Goal: Transaction & Acquisition: Purchase product/service

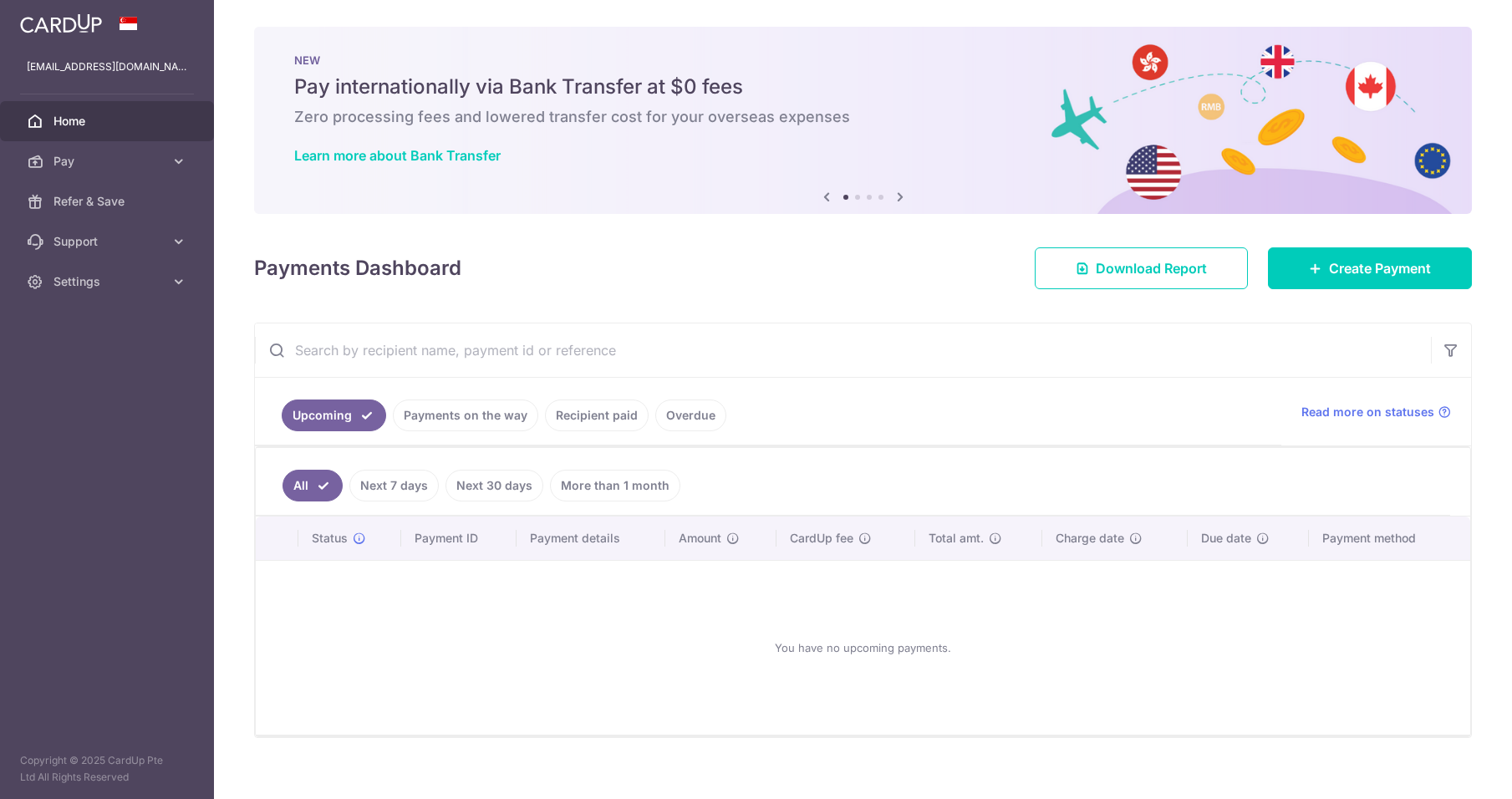
click at [599, 417] on link "Recipient paid" at bounding box center [596, 415] width 103 height 32
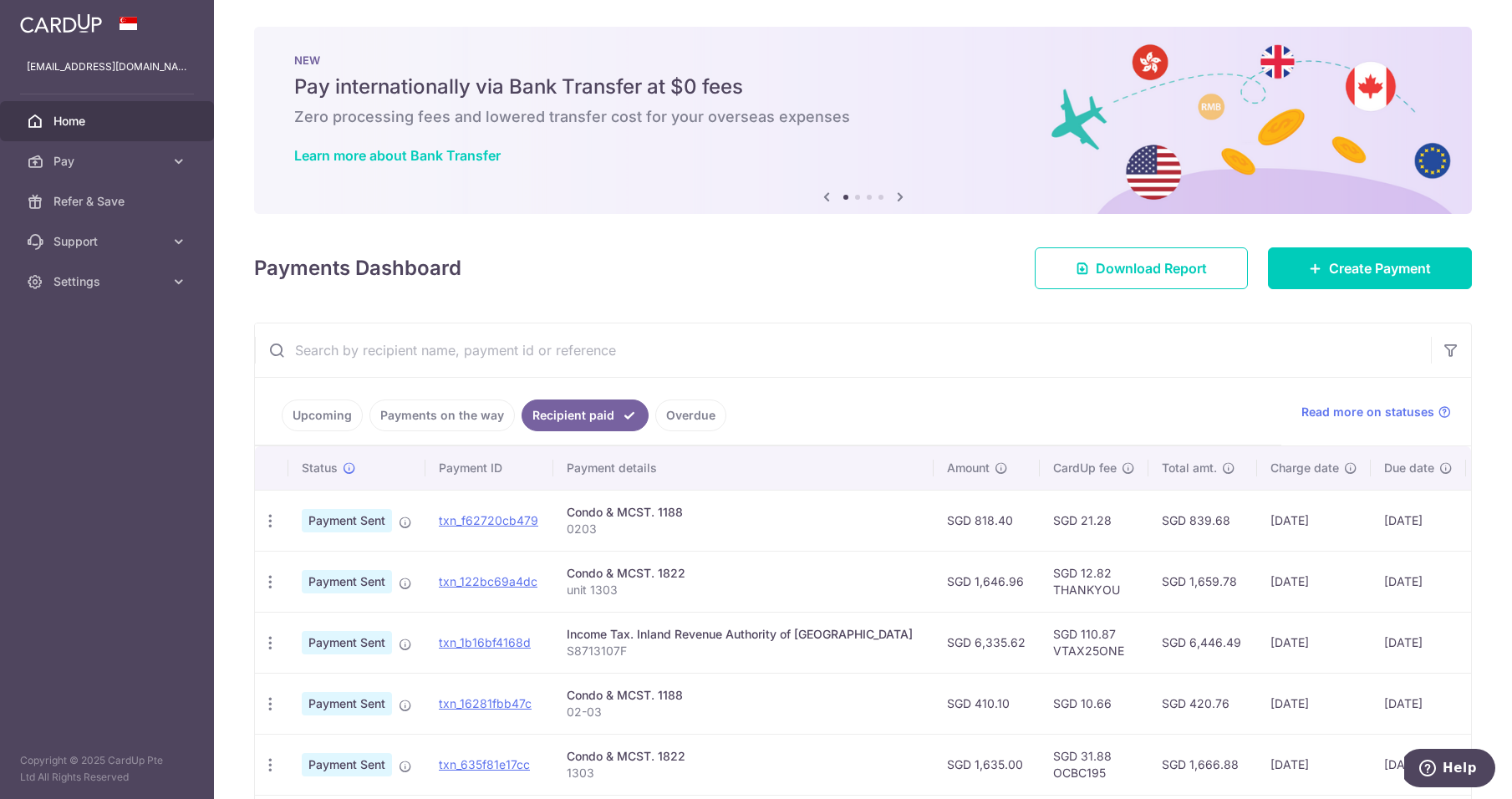
click at [646, 522] on p "0203" at bounding box center [743, 529] width 354 height 17
click at [1325, 287] on link "Create Payment" at bounding box center [1369, 268] width 204 height 42
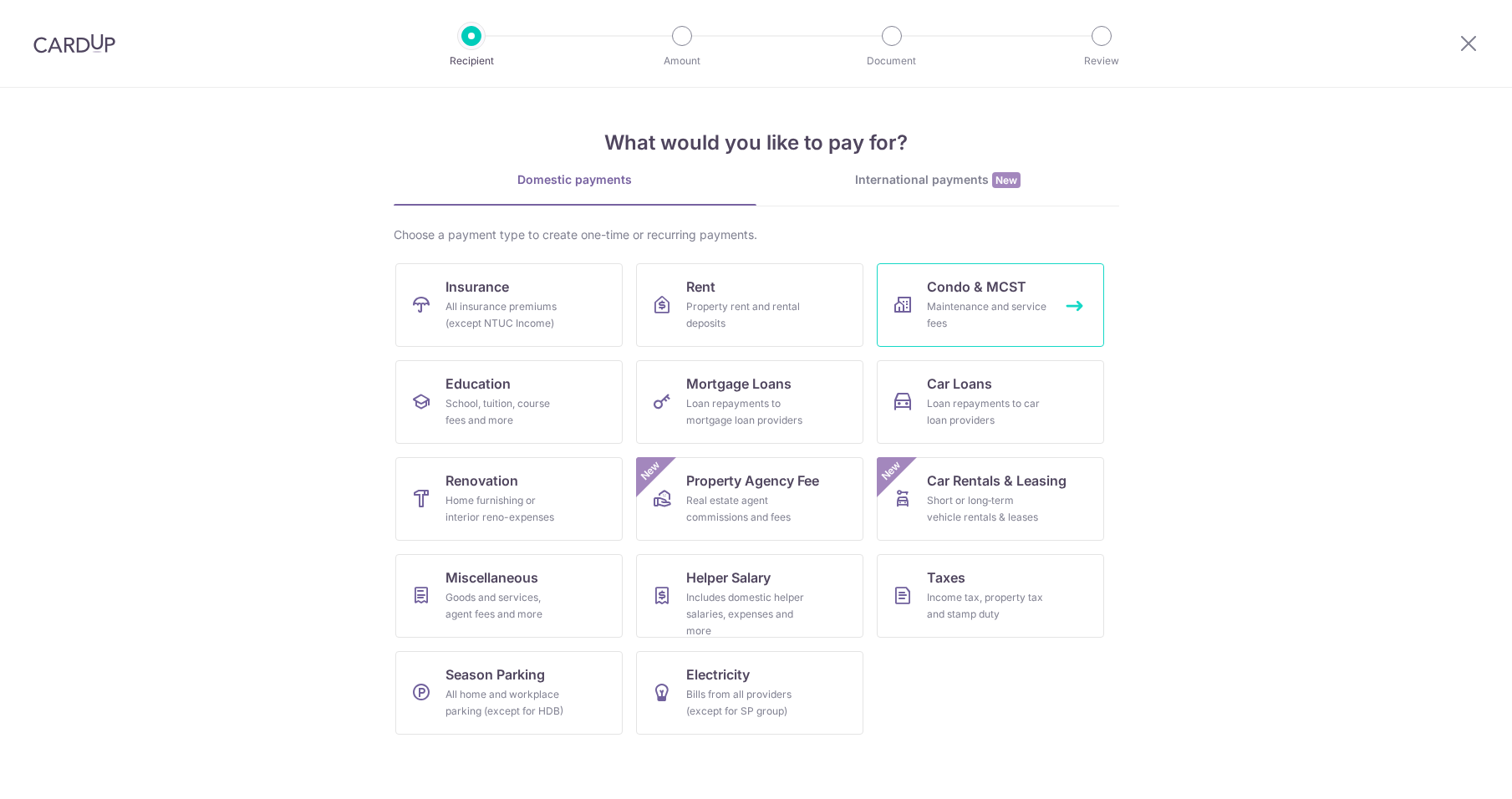
click at [1001, 302] on div "Maintenance and service fees" at bounding box center [986, 315] width 120 height 34
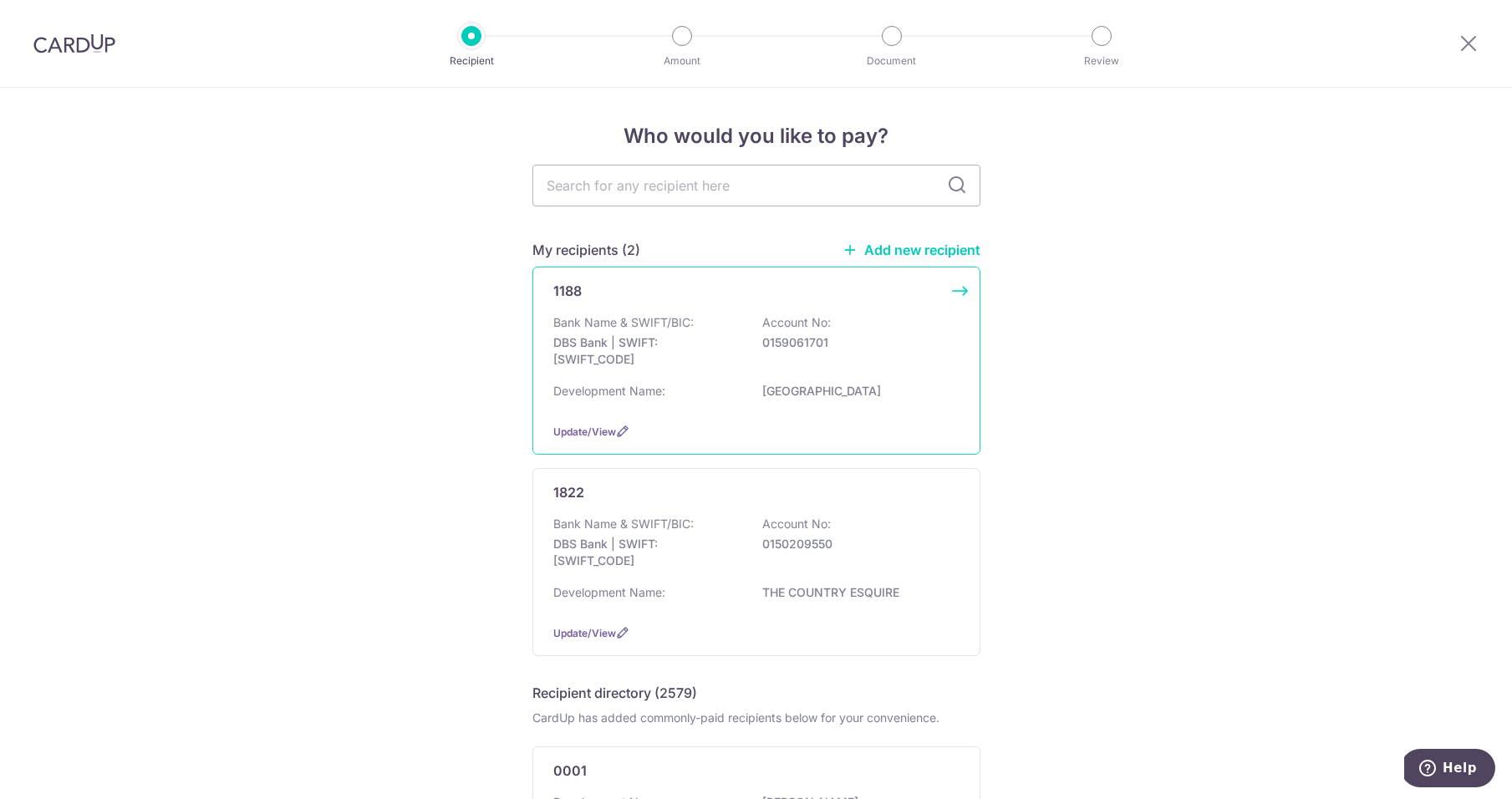
click at [734, 350] on p "DBS Bank | SWIFT: DBSSSGSGXXX" at bounding box center [647, 351] width 187 height 34
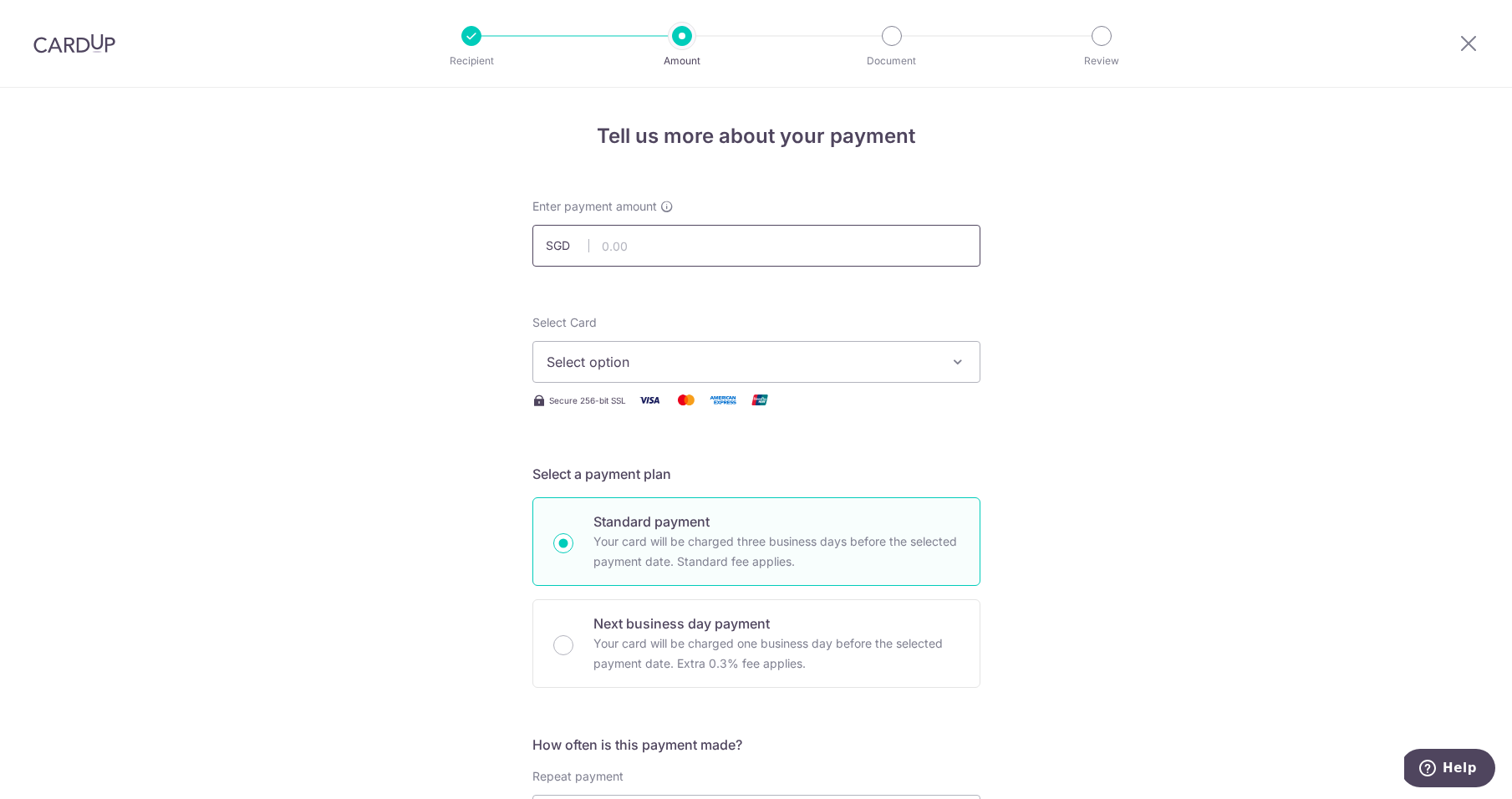
click at [651, 249] on input "text" at bounding box center [756, 245] width 448 height 42
type input "1,227.60"
click at [816, 372] on button "Select option" at bounding box center [756, 362] width 448 height 42
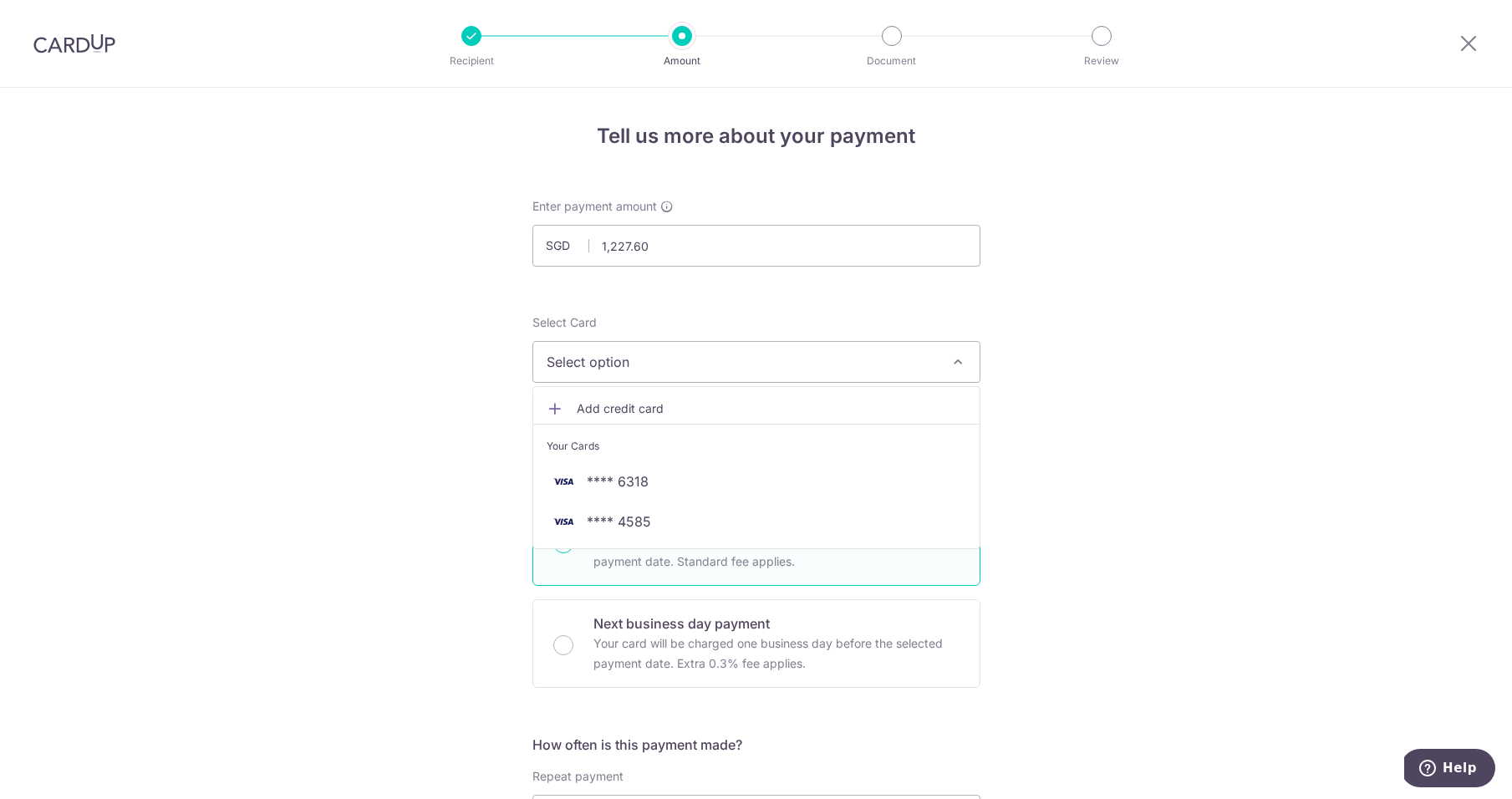
click at [803, 402] on span "Add credit card" at bounding box center [771, 408] width 389 height 17
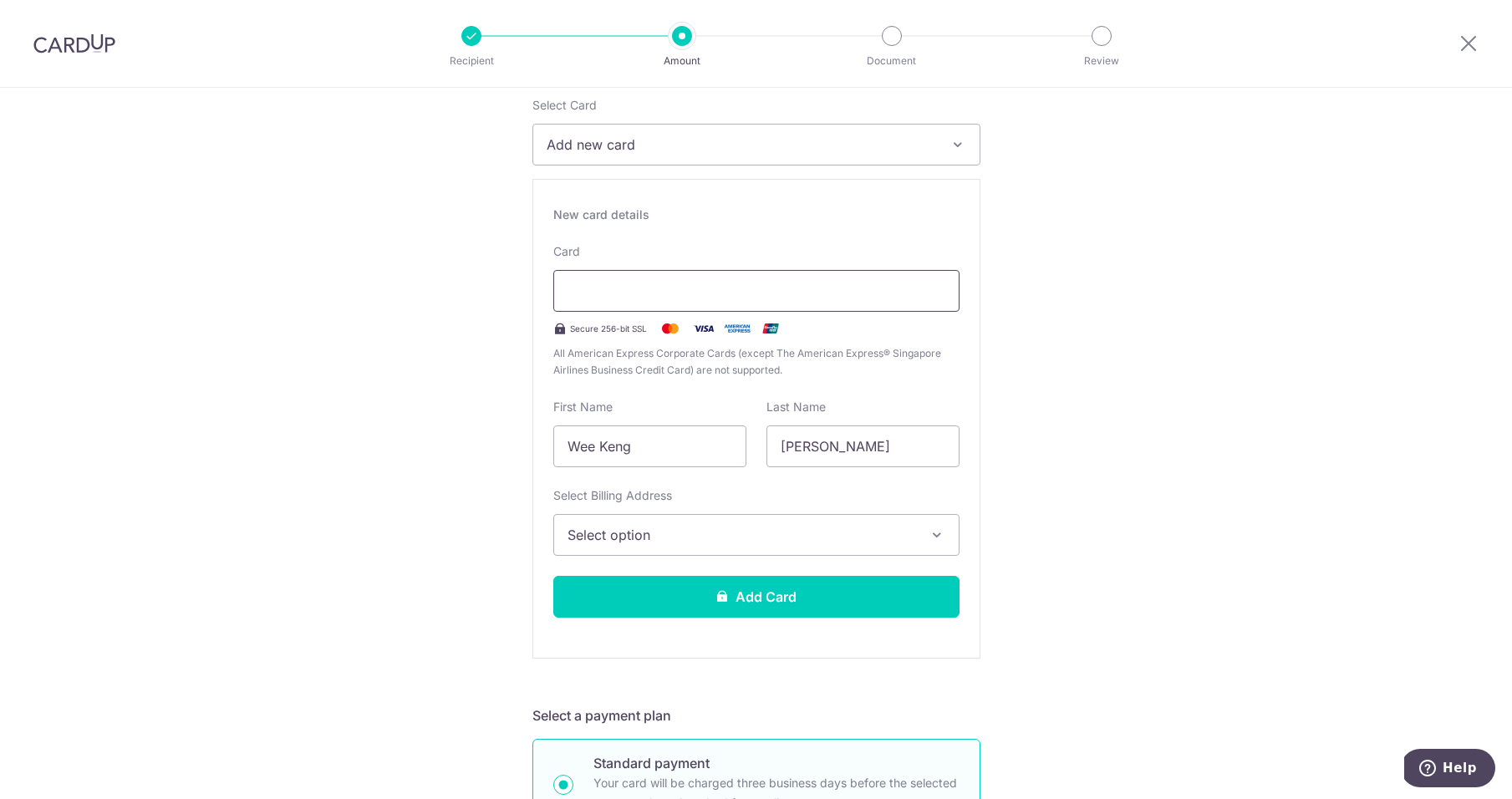
scroll to position [220, 0]
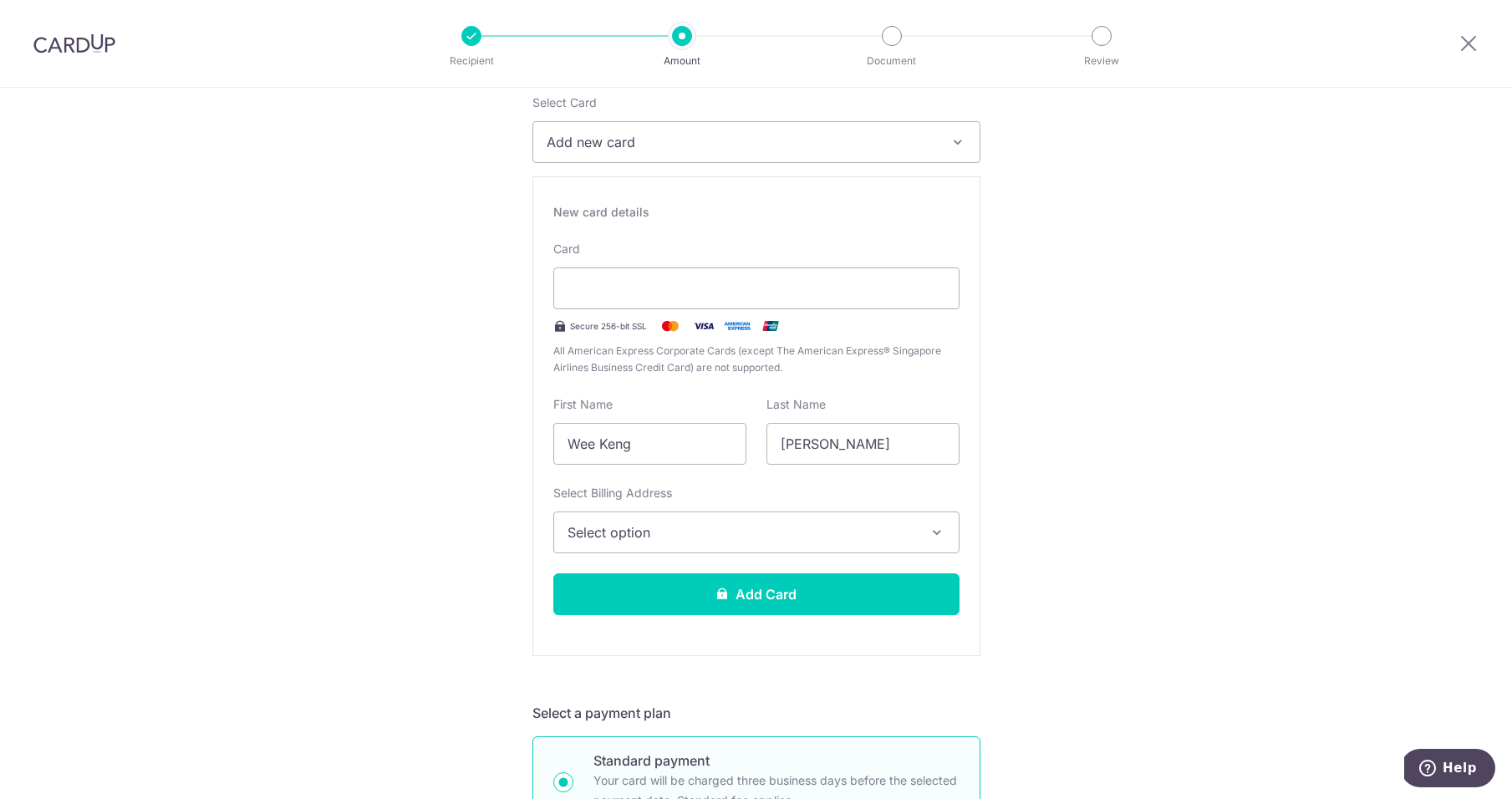
type input "10 / 2029"
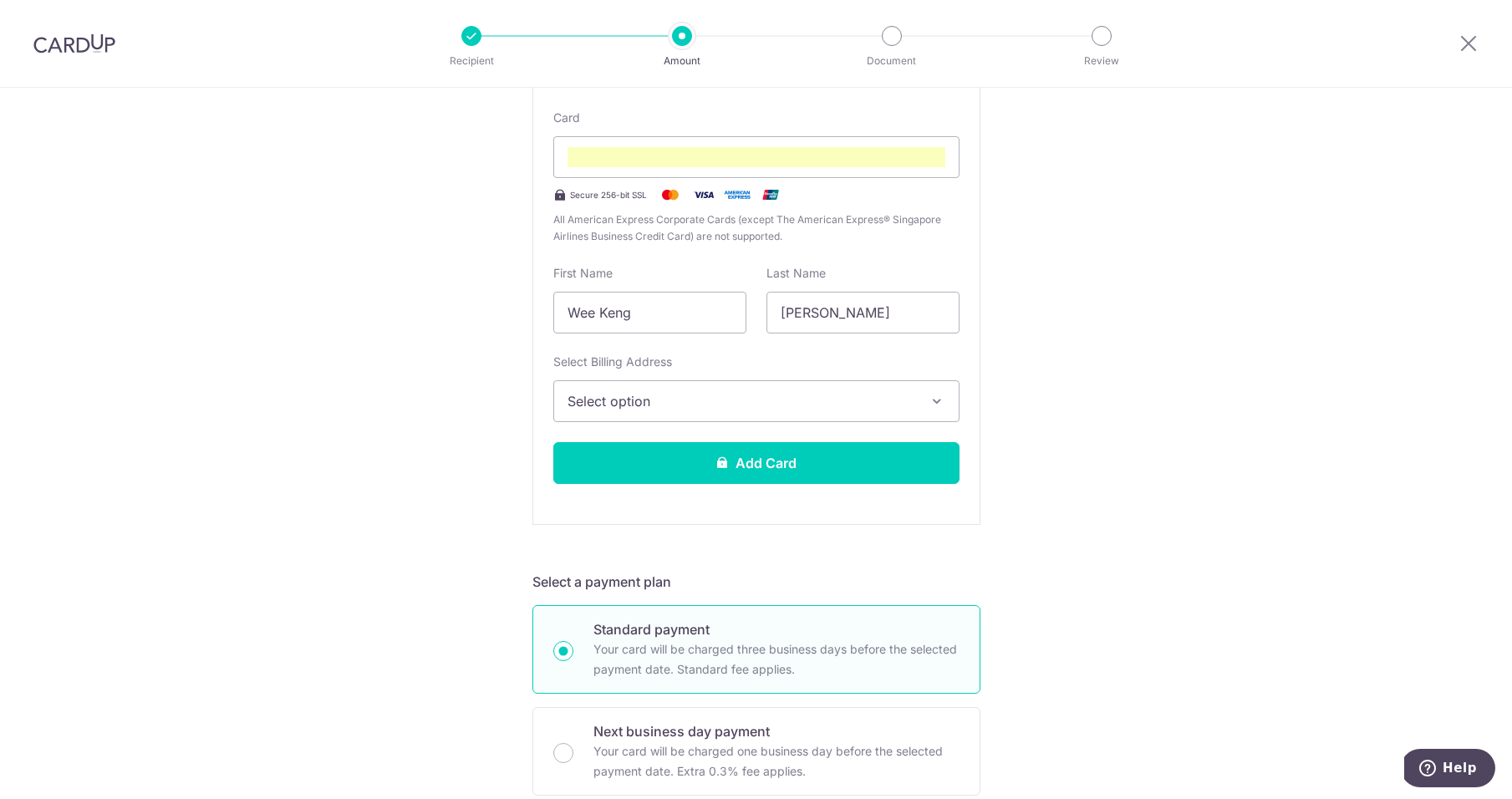
click at [849, 427] on div "New card details Card Secure 256-bit SSL All American Express Corporate Cards (…" at bounding box center [756, 284] width 448 height 480
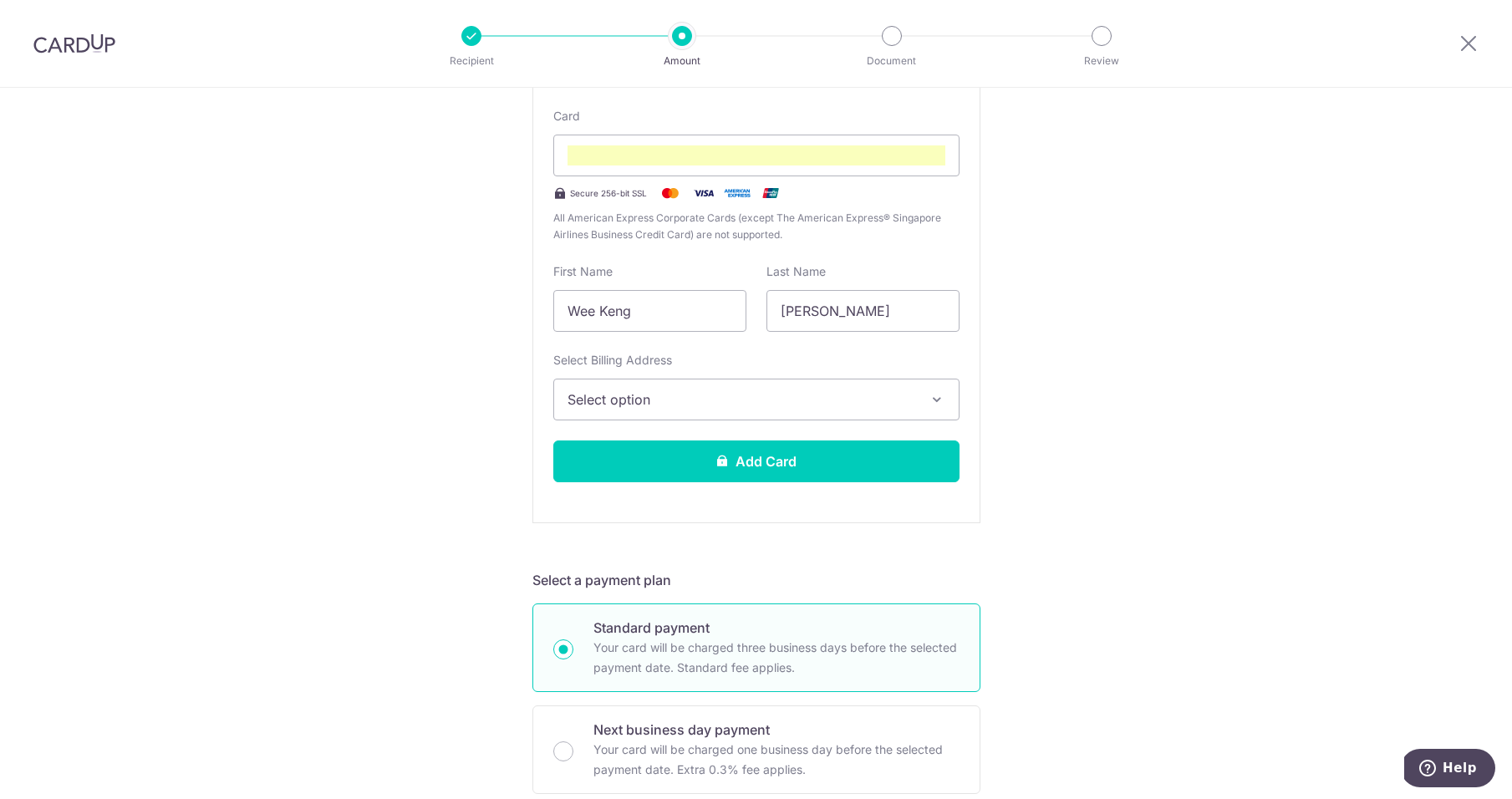
click at [846, 413] on button "Select option" at bounding box center [756, 400] width 406 height 42
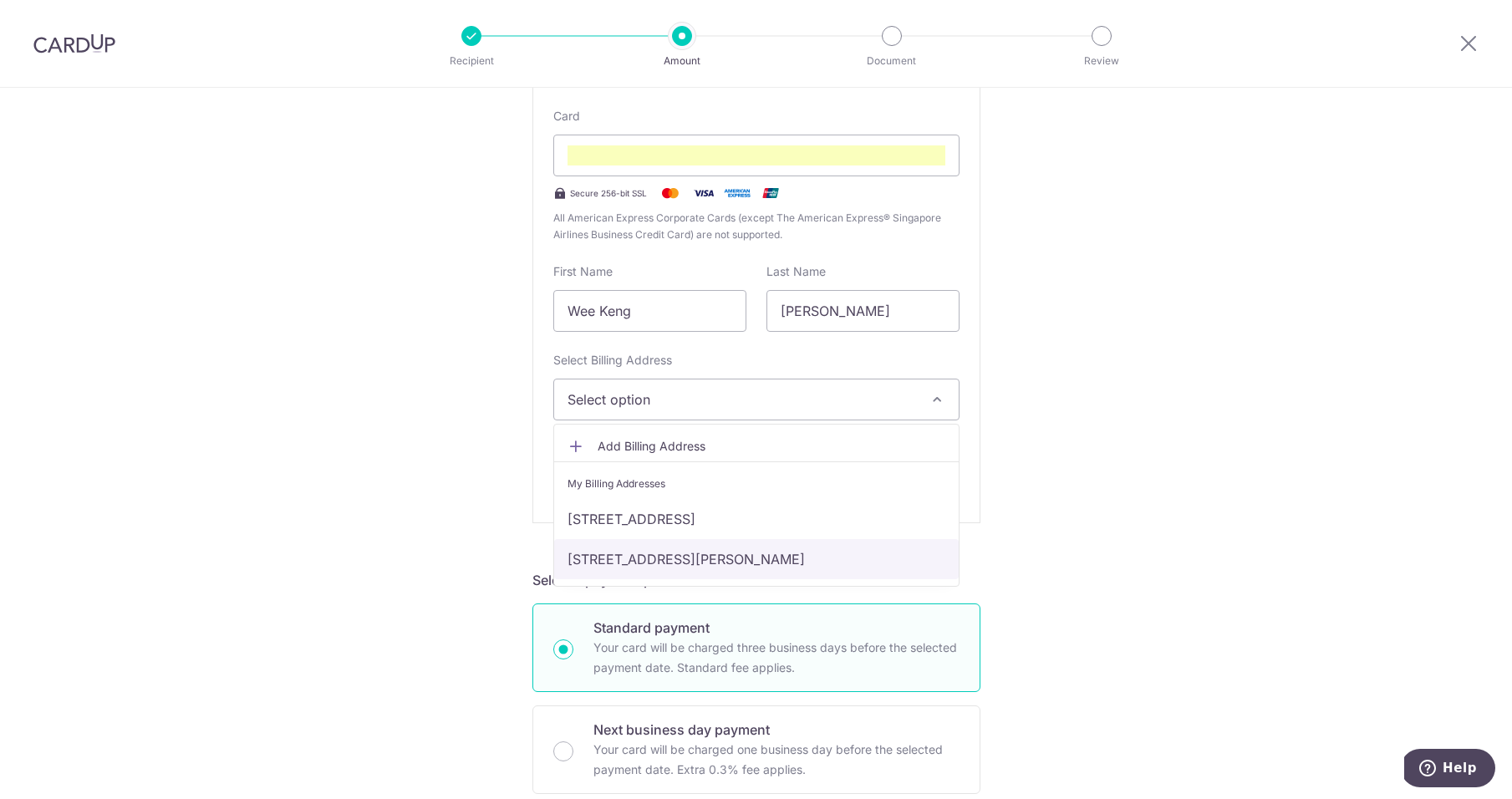
click at [759, 563] on link "13-03, 20 Lorong Puntong , Singapore, Singapore-576438" at bounding box center [756, 559] width 404 height 40
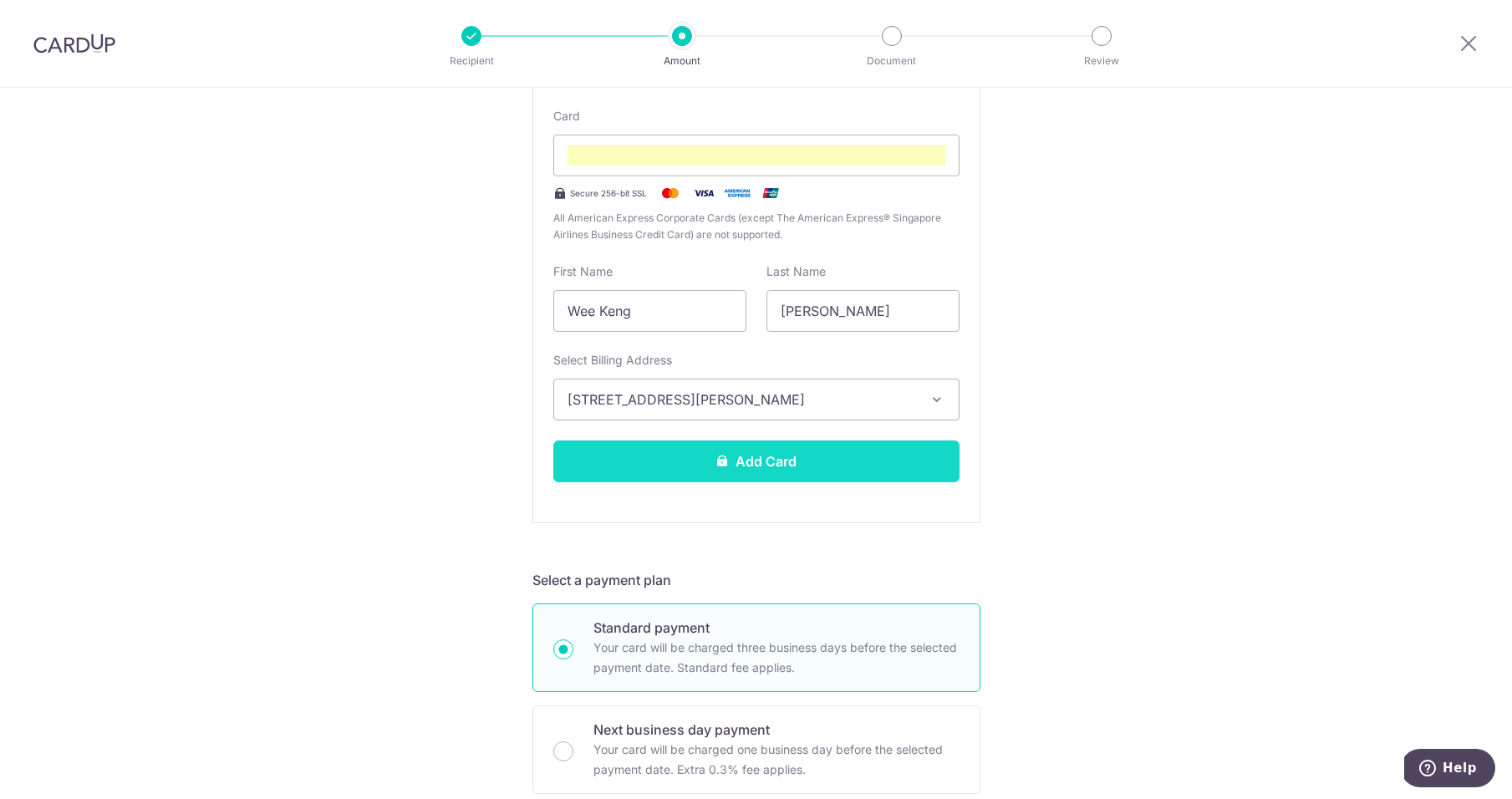
click at [771, 465] on button "Add Card" at bounding box center [756, 461] width 406 height 42
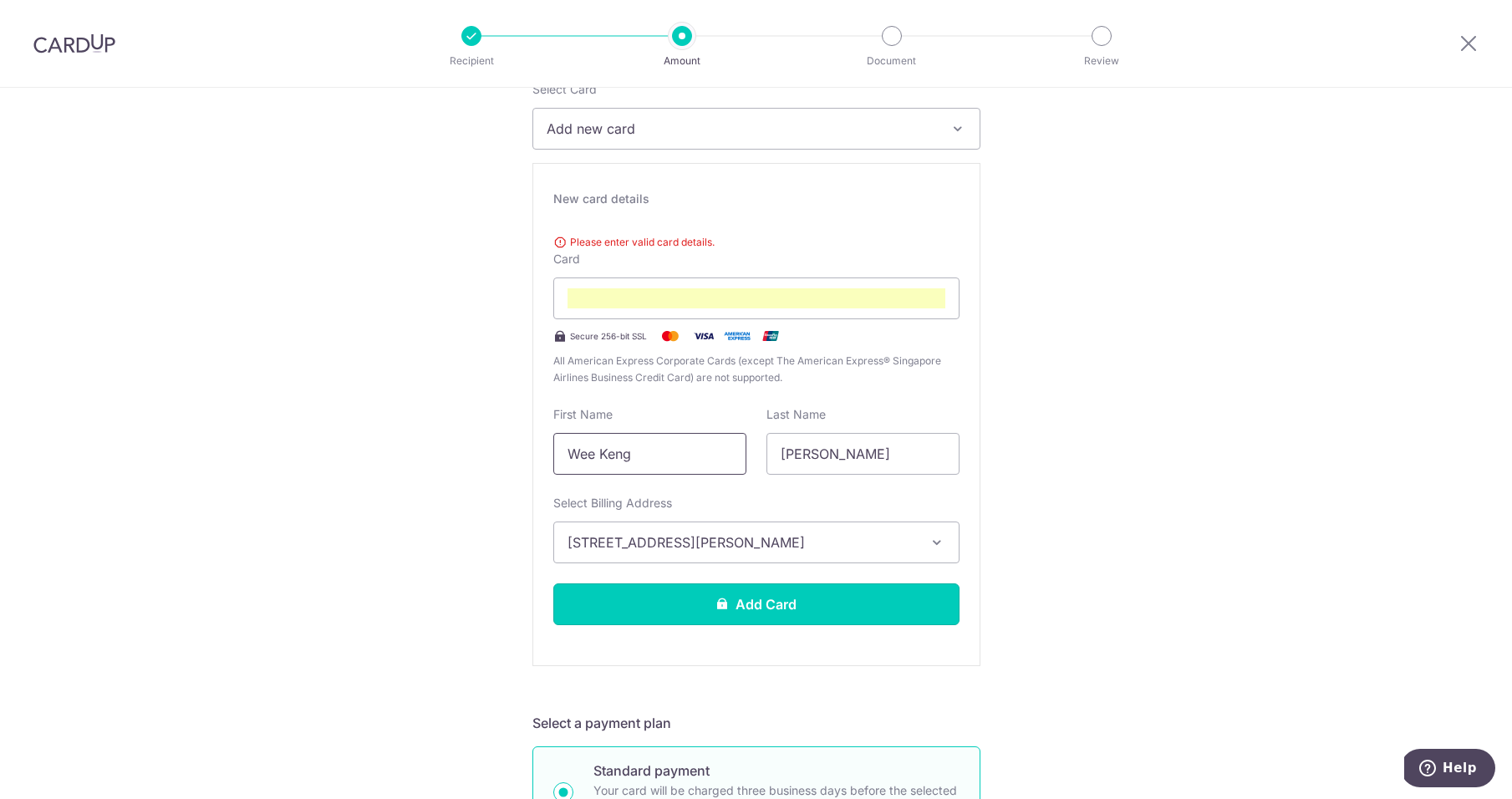
scroll to position [233, 0]
click at [767, 289] on iframe "To enrich screen reader interactions, please activate Accessibility in Grammarl…" at bounding box center [756, 299] width 378 height 20
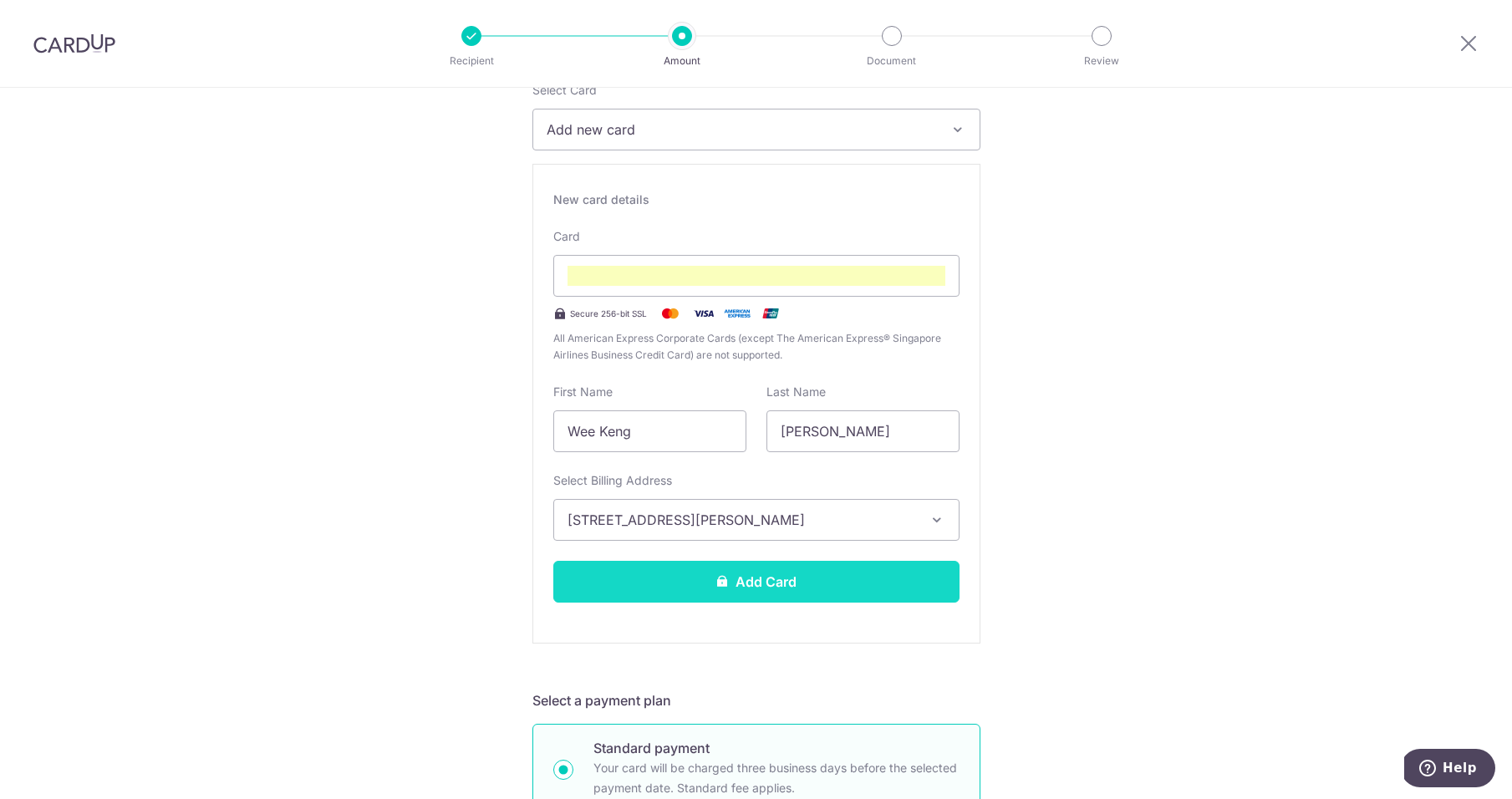
click at [801, 587] on button "Add Card" at bounding box center [756, 581] width 406 height 42
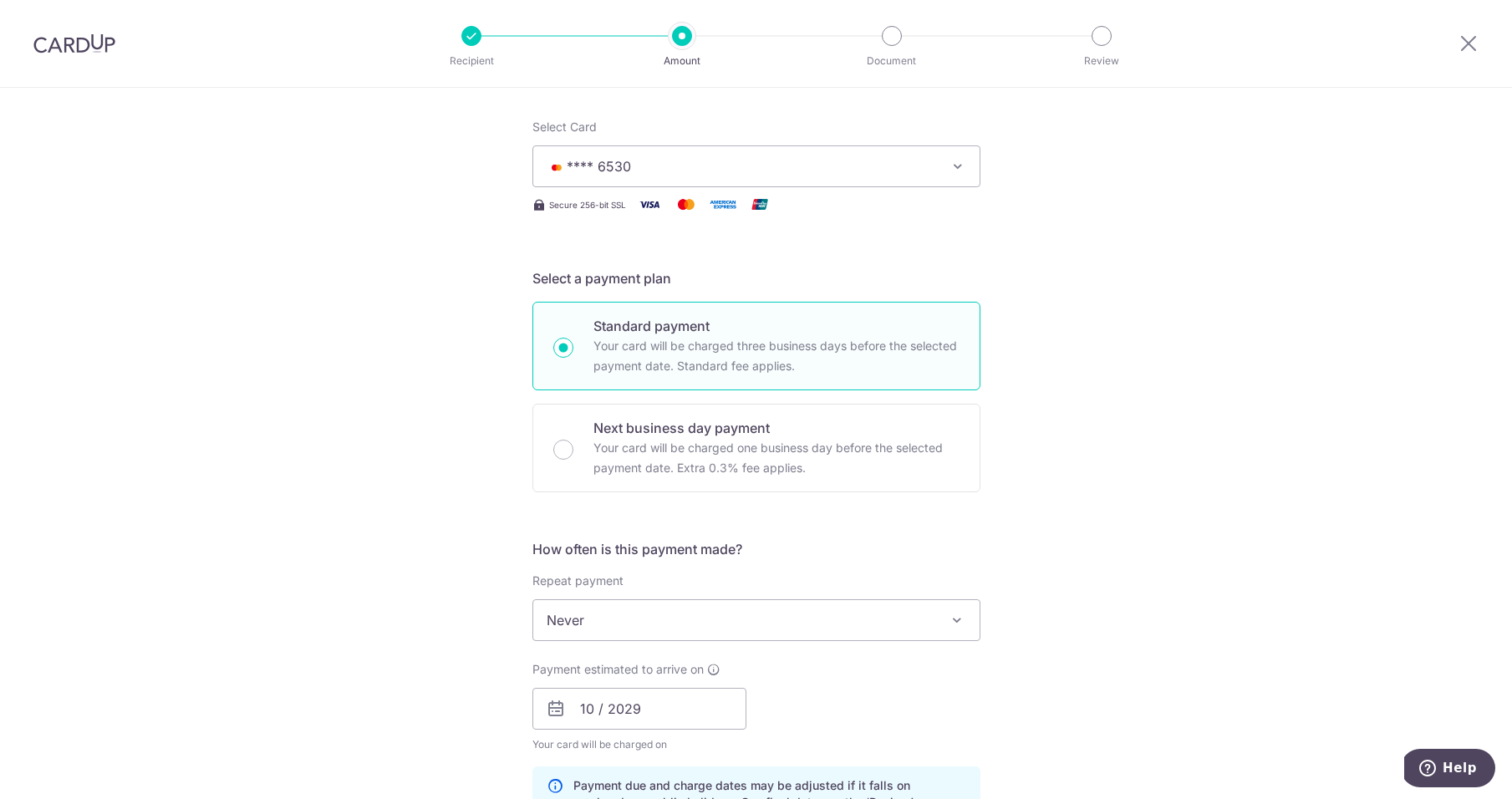
scroll to position [199, 0]
click at [759, 171] on span "**** 6530" at bounding box center [741, 163] width 389 height 20
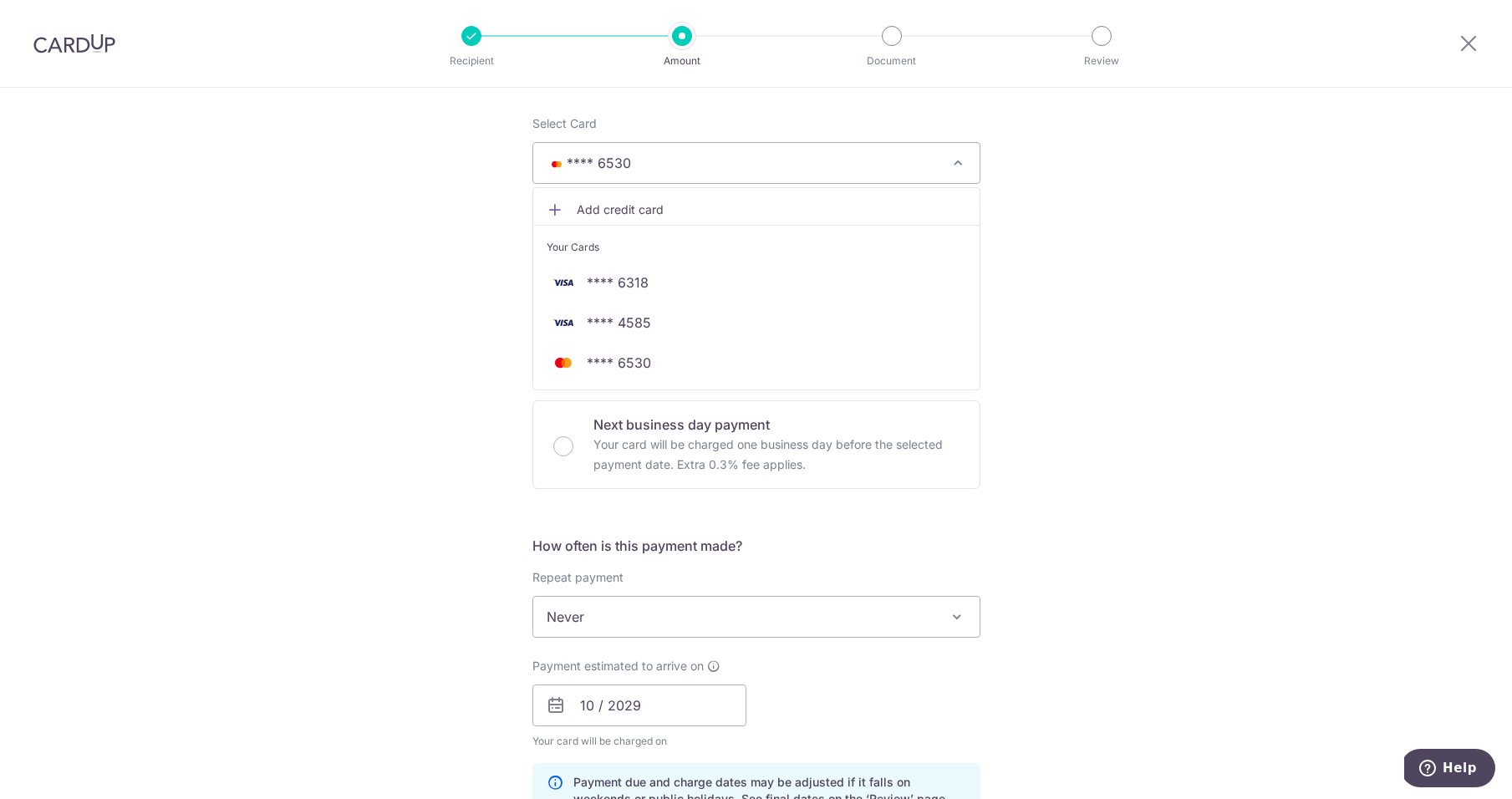
click at [766, 163] on span "**** 6530" at bounding box center [741, 163] width 389 height 20
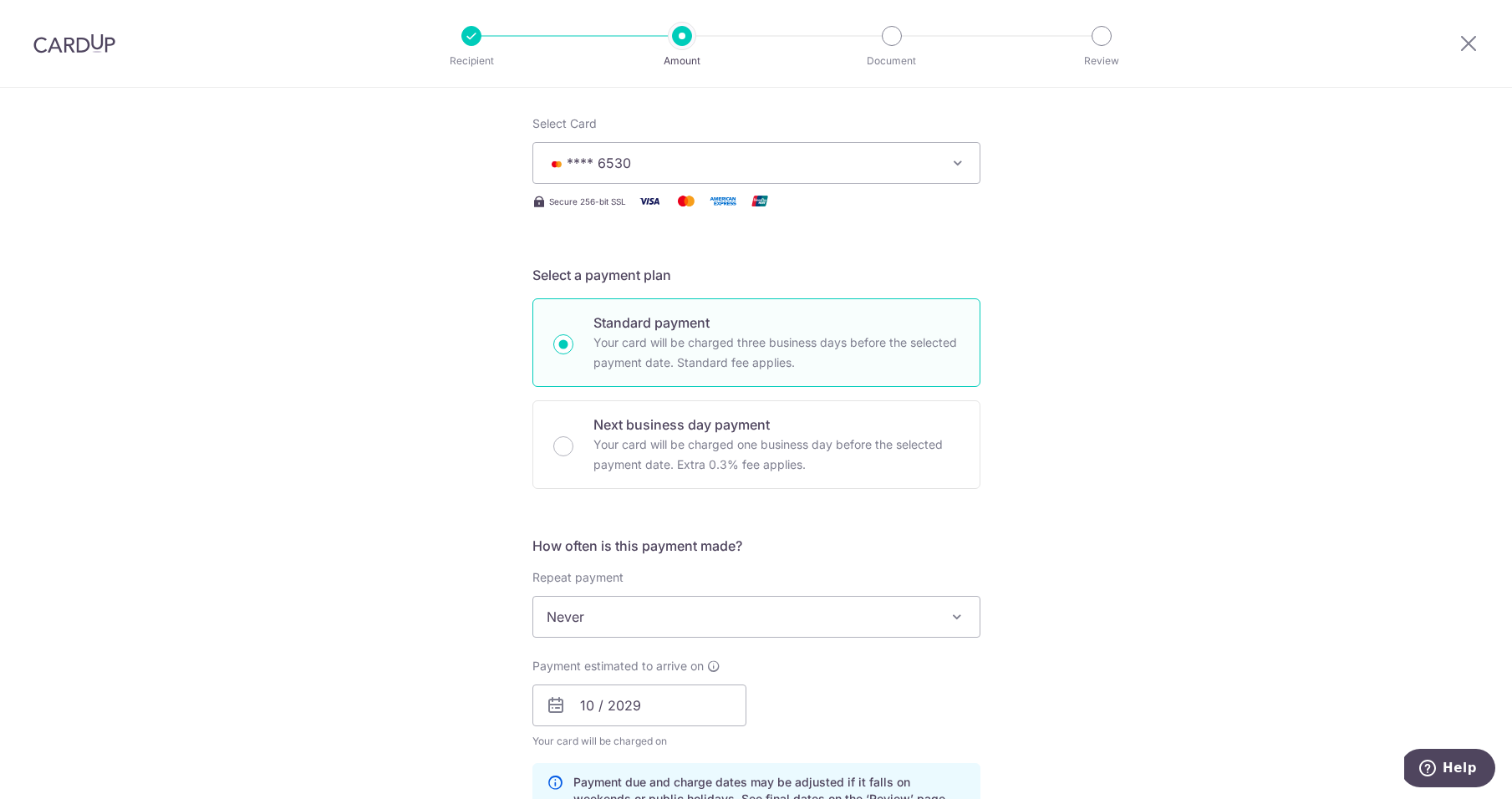
click at [766, 163] on span "**** 6530" at bounding box center [741, 163] width 389 height 20
